Goal: Information Seeking & Learning: Learn about a topic

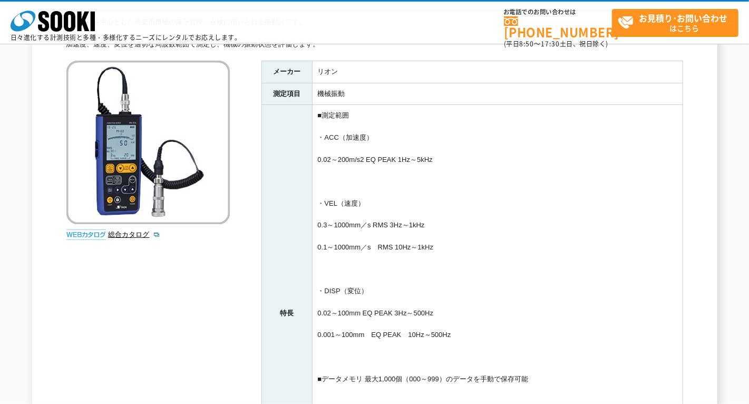
scroll to position [112, 0]
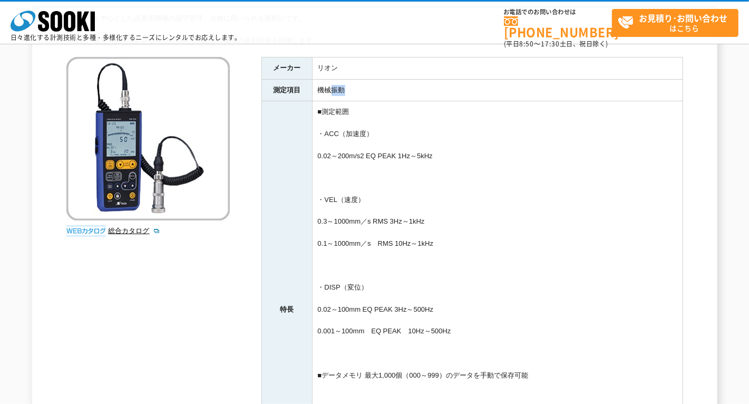
drag, startPoint x: 333, startPoint y: 87, endPoint x: 343, endPoint y: 88, distance: 10.1
click at [343, 88] on td "機械振動" at bounding box center [497, 90] width 370 height 22
drag, startPoint x: 345, startPoint y: 89, endPoint x: 334, endPoint y: 86, distance: 10.7
click at [334, 86] on td "機械振動" at bounding box center [497, 90] width 370 height 22
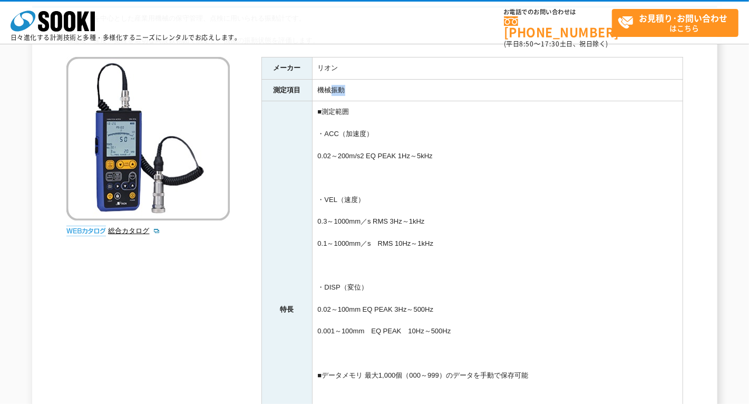
click at [334, 86] on td "機械振動" at bounding box center [497, 90] width 370 height 22
drag, startPoint x: 335, startPoint y: 89, endPoint x: 347, endPoint y: 89, distance: 12.1
click at [347, 89] on td "機械振動" at bounding box center [497, 90] width 370 height 22
drag, startPoint x: 344, startPoint y: 89, endPoint x: 335, endPoint y: 90, distance: 9.5
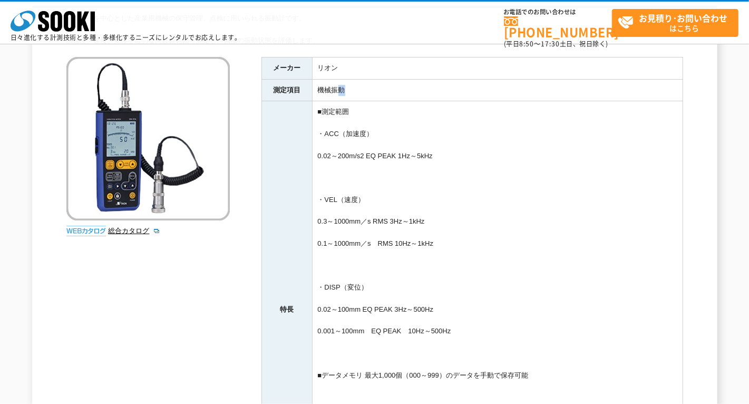
click at [335, 90] on td "機械振動" at bounding box center [497, 90] width 370 height 22
click at [334, 90] on td "機械振動" at bounding box center [497, 90] width 370 height 22
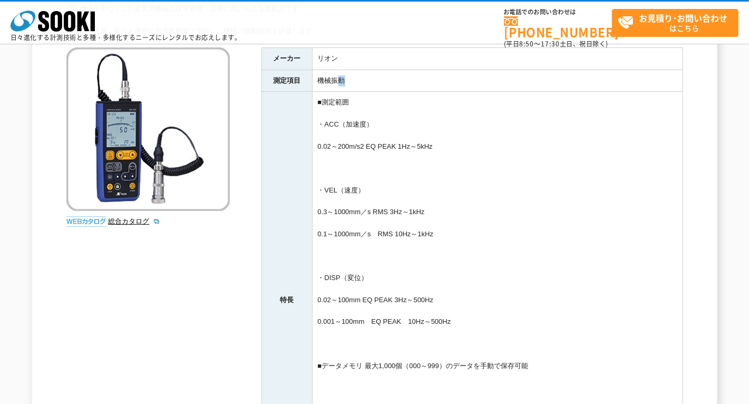
scroll to position [125, 0]
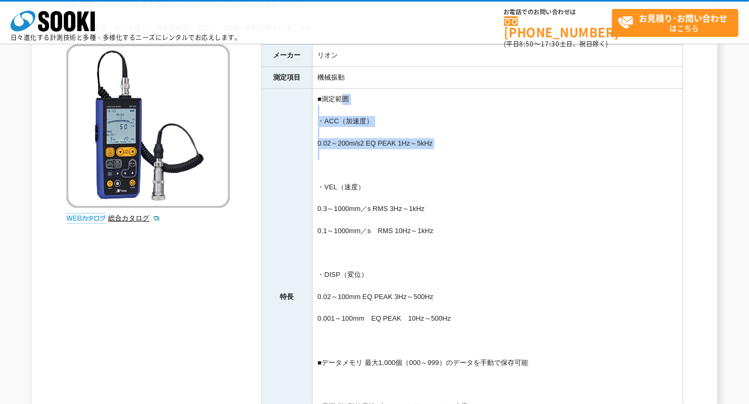
drag, startPoint x: 345, startPoint y: 96, endPoint x: 441, endPoint y: 163, distance: 116.2
click at [440, 163] on td "■測定範囲 ・ACC（加速度） 0.02～200m/s2 EQ PEAK 1Hz～5kHz ・VEL（速度） 0.3～1000mm／s RMS 3Hz～1kH…" at bounding box center [497, 297] width 370 height 416
click at [442, 162] on td "■測定範囲 ・ACC（加速度） 0.02～200m/s2 EQ PEAK 1Hz～5kHz ・VEL（速度） 0.3～1000mm／s RMS 3Hz～1kH…" at bounding box center [497, 297] width 370 height 416
click at [444, 160] on td "■測定範囲 ・ACC（加速度） 0.02～200m/s2 EQ PEAK 1Hz～5kHz ・VEL（速度） 0.3～1000mm／s RMS 3Hz～1kH…" at bounding box center [497, 297] width 370 height 416
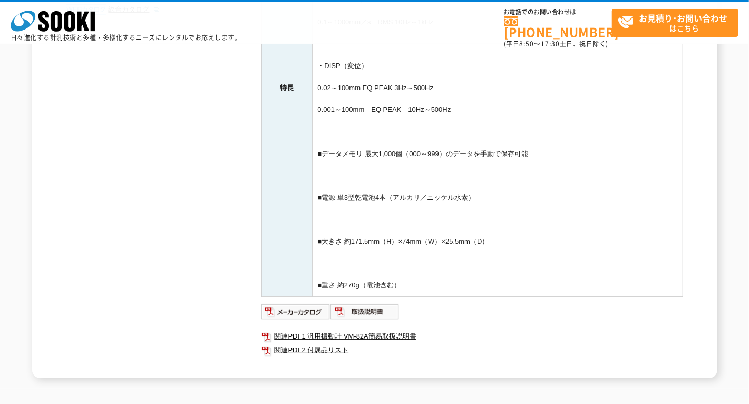
scroll to position [456, 0]
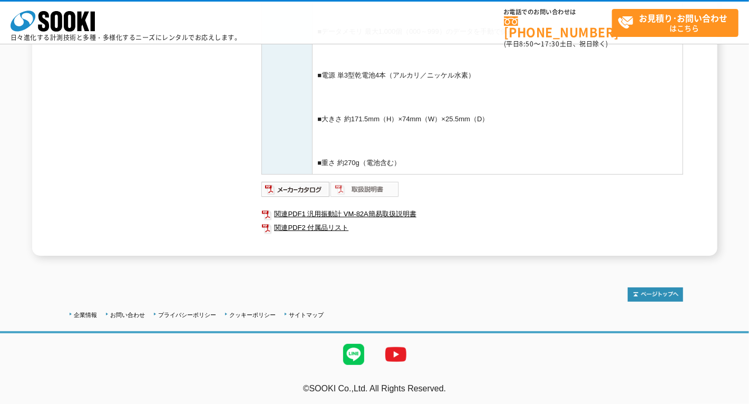
click at [370, 184] on img at bounding box center [364, 189] width 69 height 17
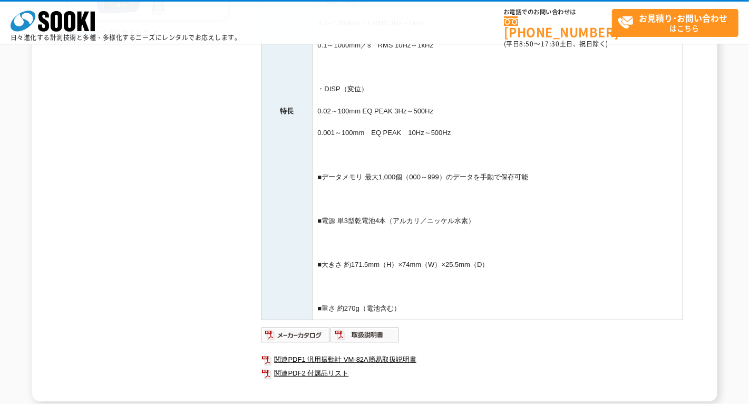
scroll to position [305, 0]
